Goal: Navigation & Orientation: Find specific page/section

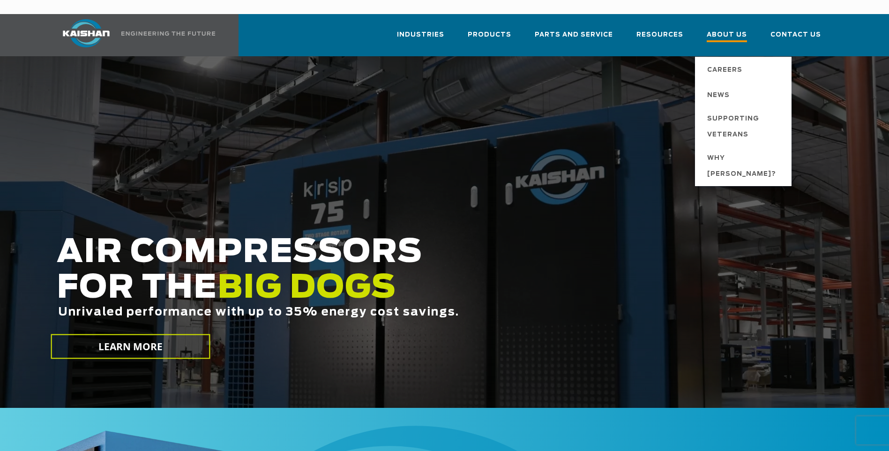
click at [726, 30] on span "About Us" at bounding box center [727, 36] width 40 height 13
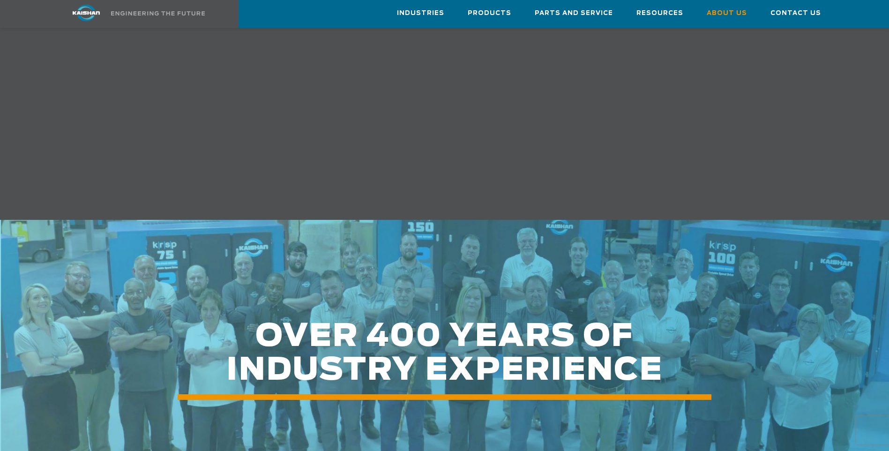
scroll to position [656, 0]
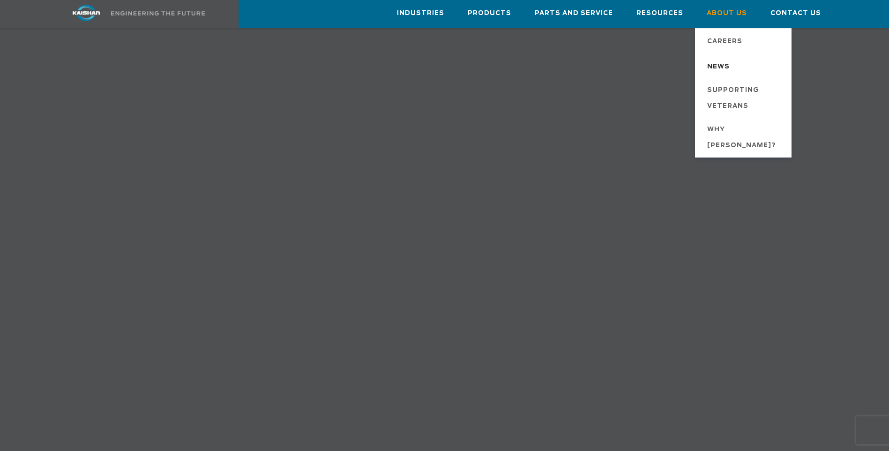
click at [730, 65] on span "News" at bounding box center [718, 67] width 22 height 16
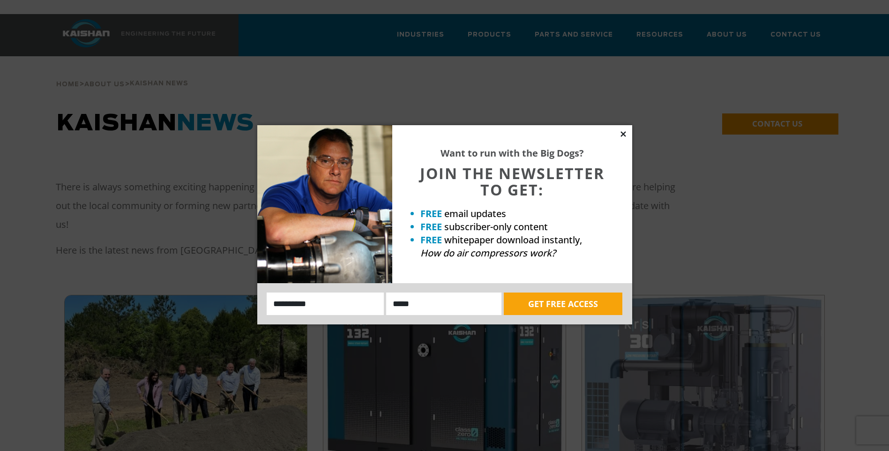
click at [621, 131] on icon at bounding box center [623, 134] width 8 height 8
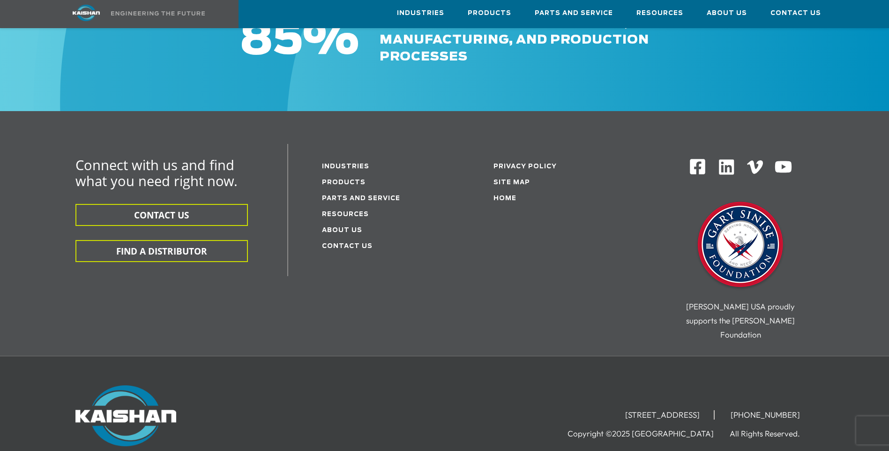
scroll to position [1248, 0]
